Goal: Information Seeking & Learning: Learn about a topic

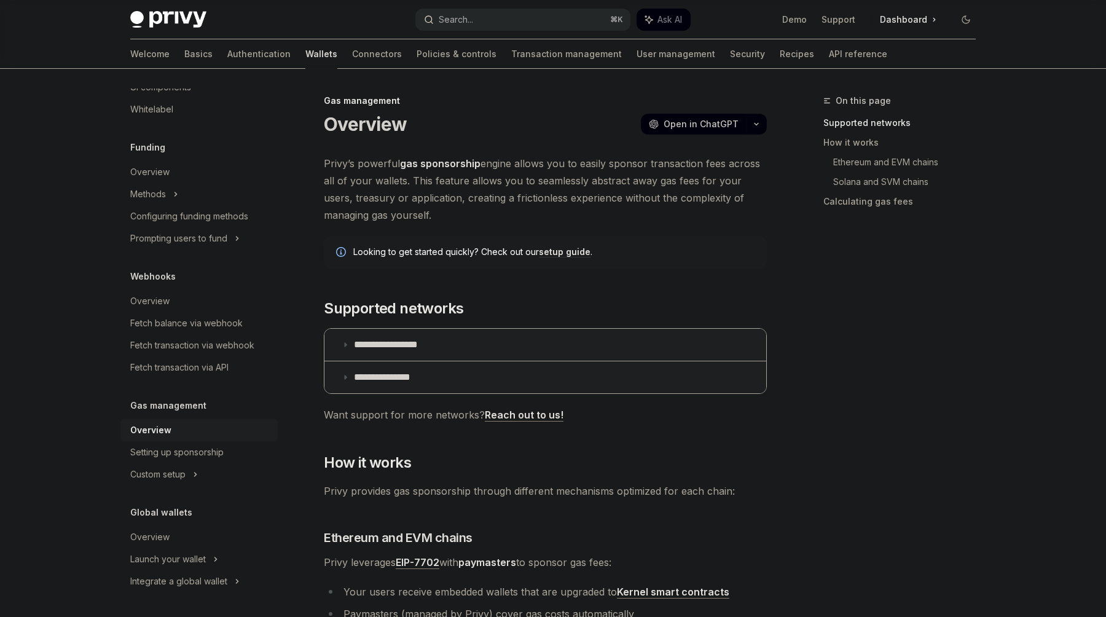
click at [480, 17] on button "Search... ⌘ K" at bounding box center [522, 20] width 215 height 22
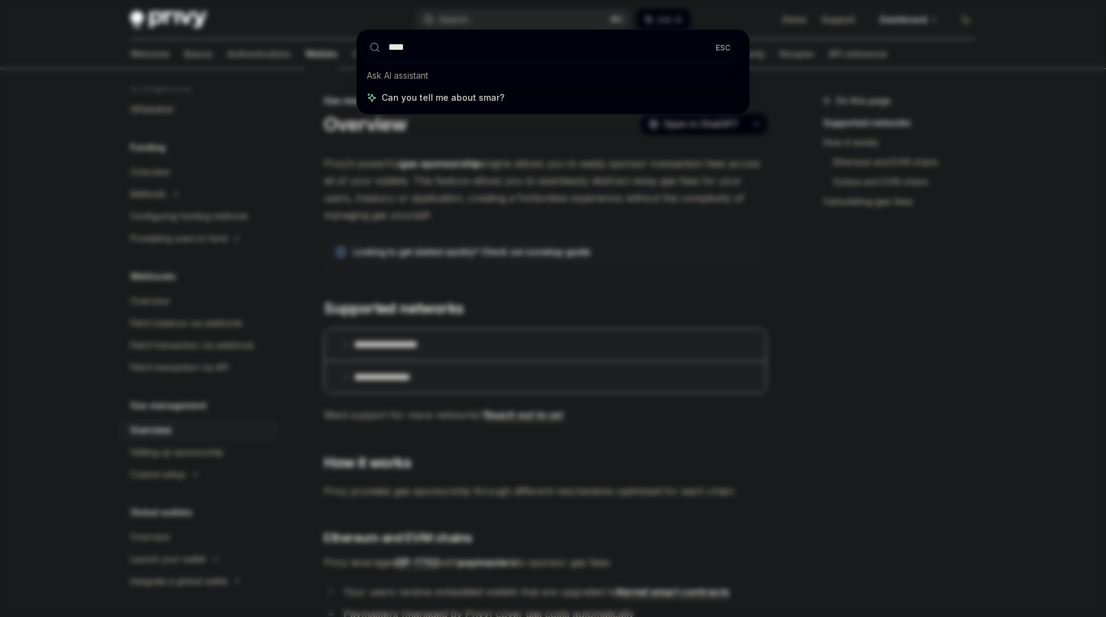
type input "*****"
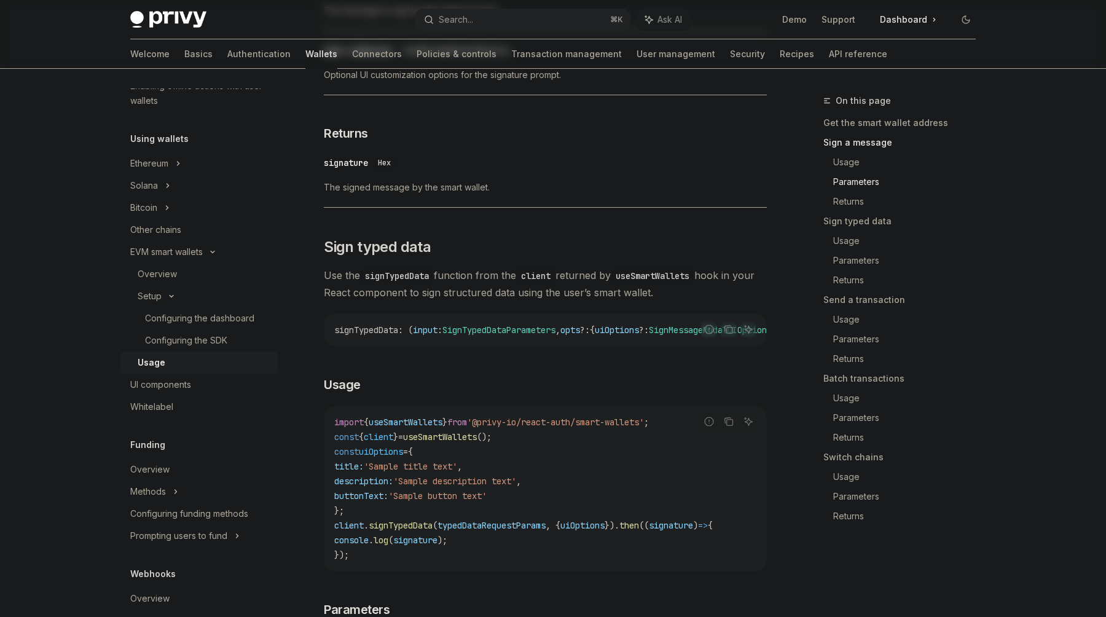
scroll to position [853, 0]
